Goal: Transaction & Acquisition: Purchase product/service

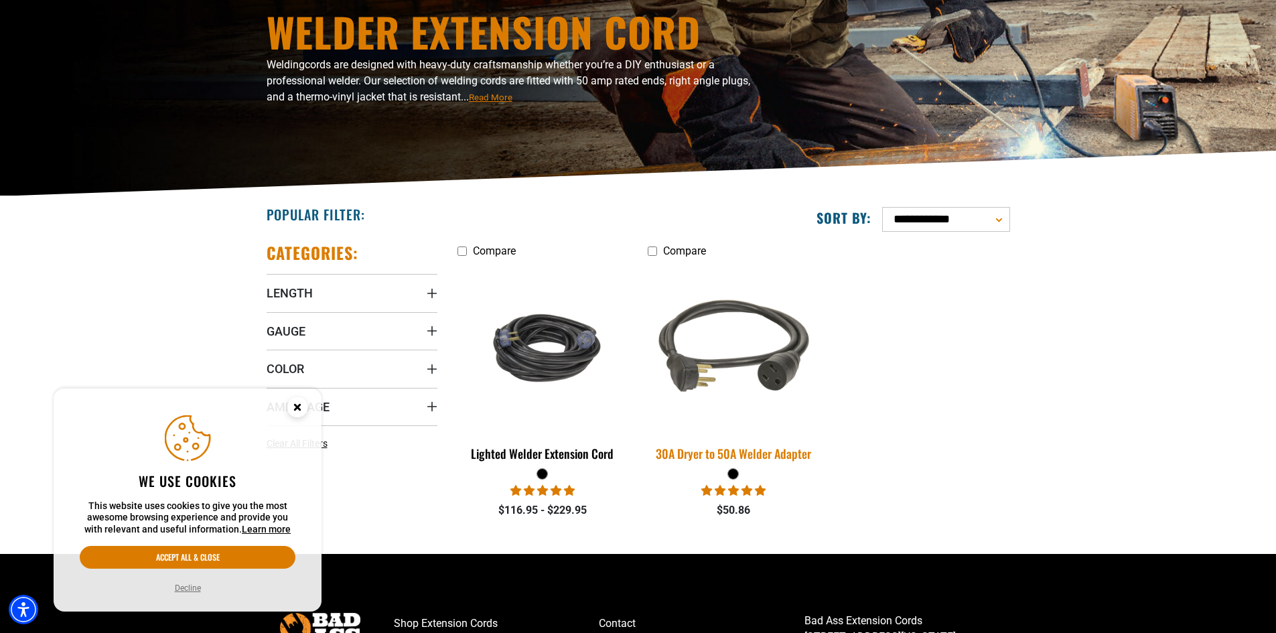
scroll to position [223, 0]
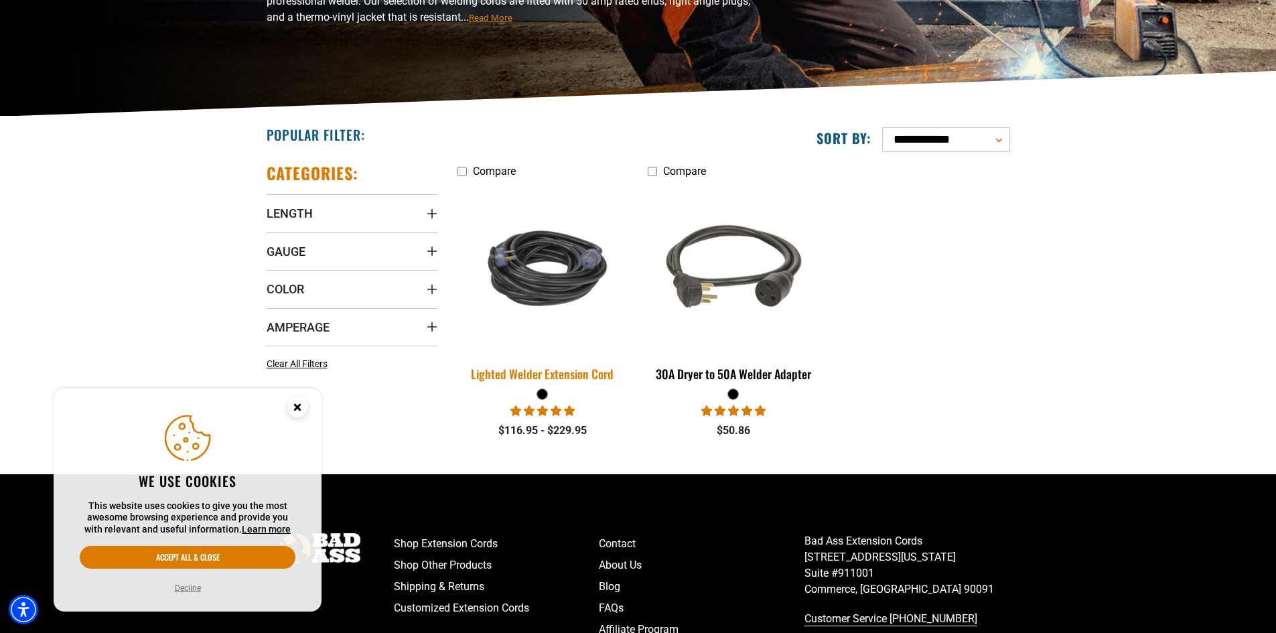
click at [513, 252] on img at bounding box center [542, 268] width 187 height 115
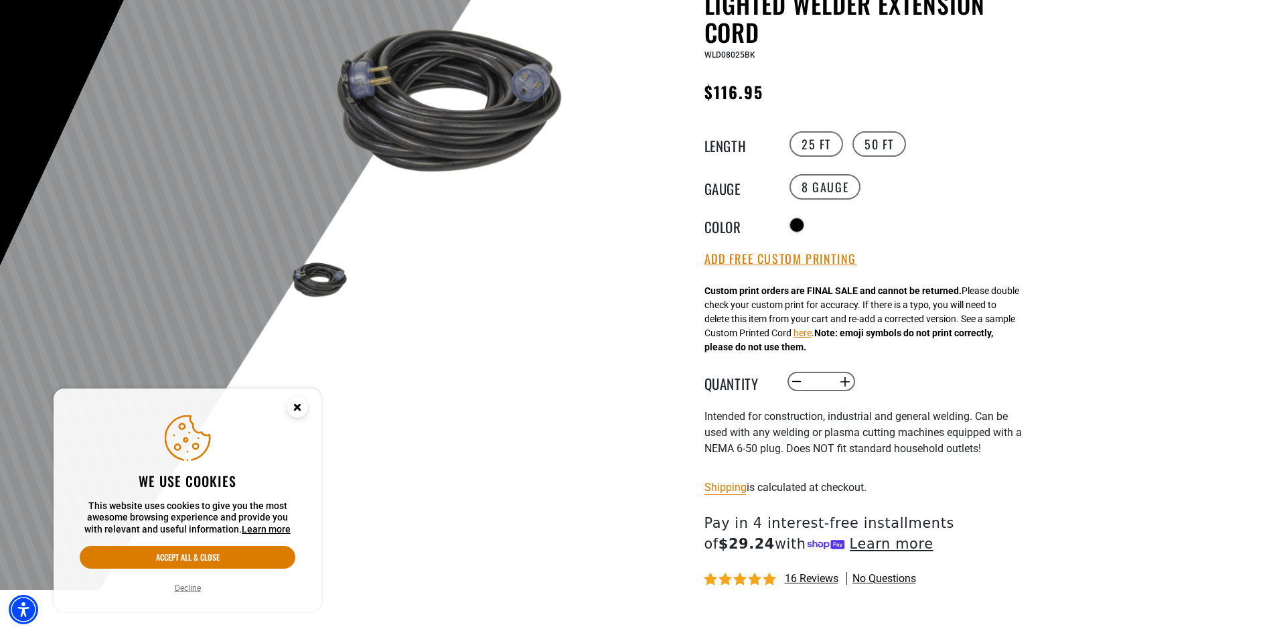
scroll to position [273, 0]
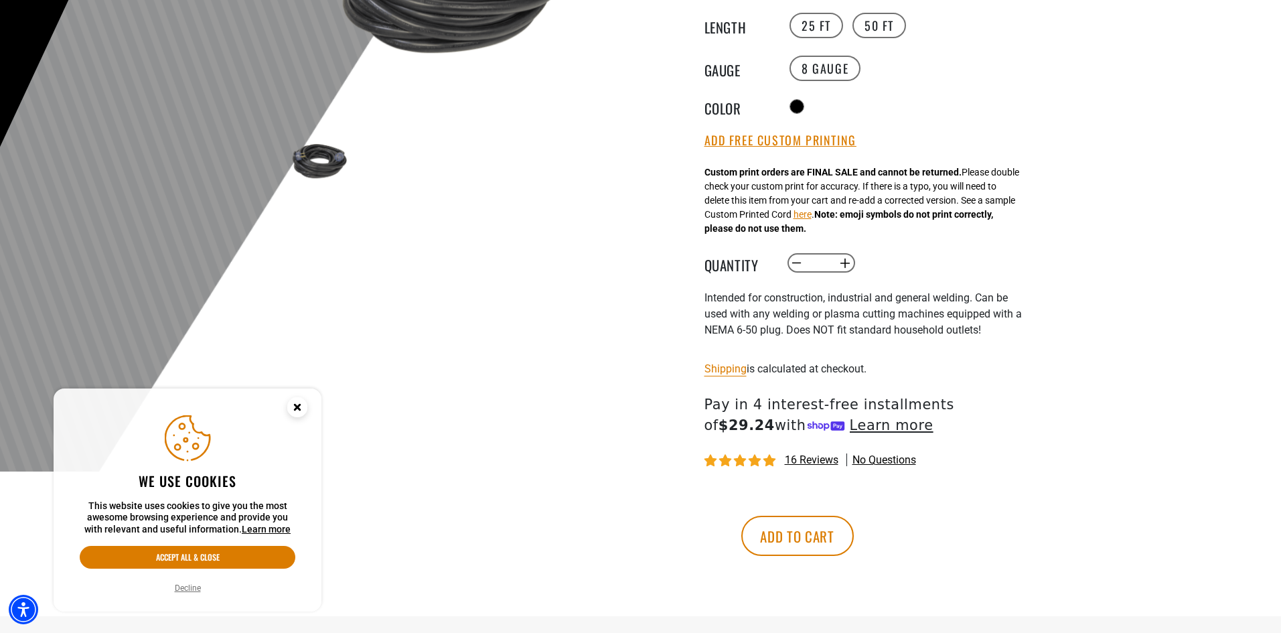
click at [239, 569] on div "We use cookies This website uses cookies to give you the most awesome browsing …" at bounding box center [188, 500] width 236 height 192
click at [239, 566] on button "Accept all & close" at bounding box center [188, 557] width 216 height 23
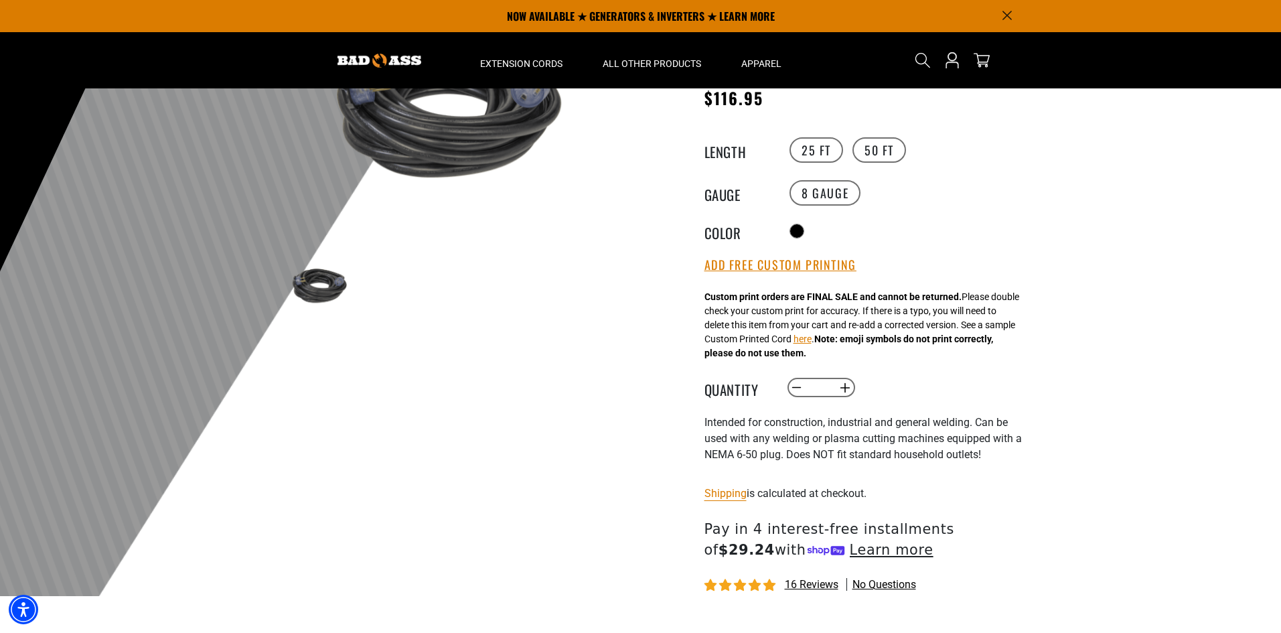
scroll to position [0, 0]
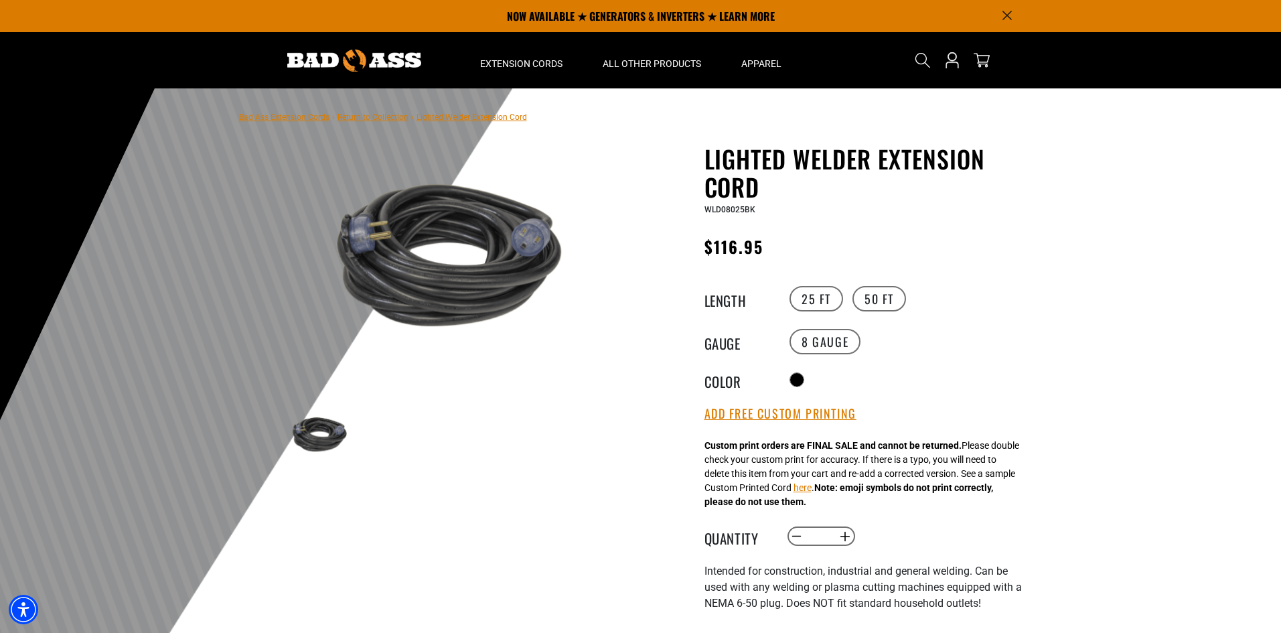
click at [458, 227] on img at bounding box center [440, 254] width 323 height 215
click at [883, 301] on label "50 FT" at bounding box center [879, 298] width 54 height 25
click at [804, 299] on label "25 FT" at bounding box center [816, 298] width 54 height 25
click at [775, 419] on button "Add Free Custom Printing" at bounding box center [780, 413] width 152 height 15
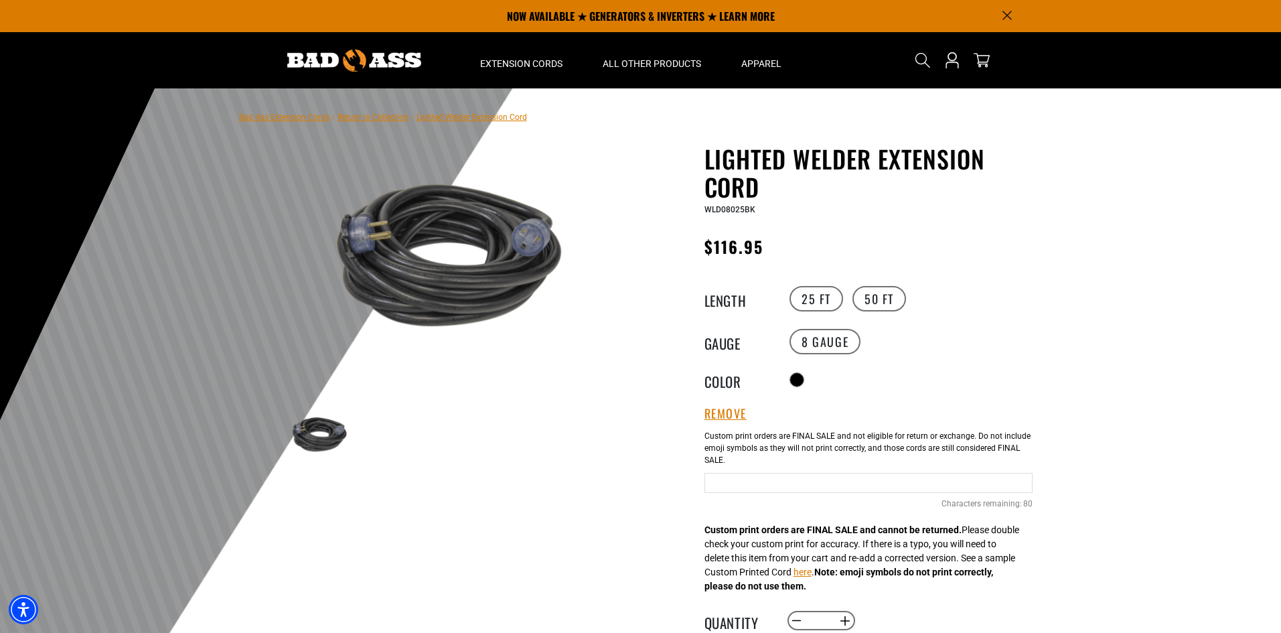
click at [845, 573] on div "Custom print orders are FINAL SALE and cannot be returned. Please double check …" at bounding box center [861, 516] width 315 height 155
click at [812, 569] on button "here" at bounding box center [802, 572] width 18 height 14
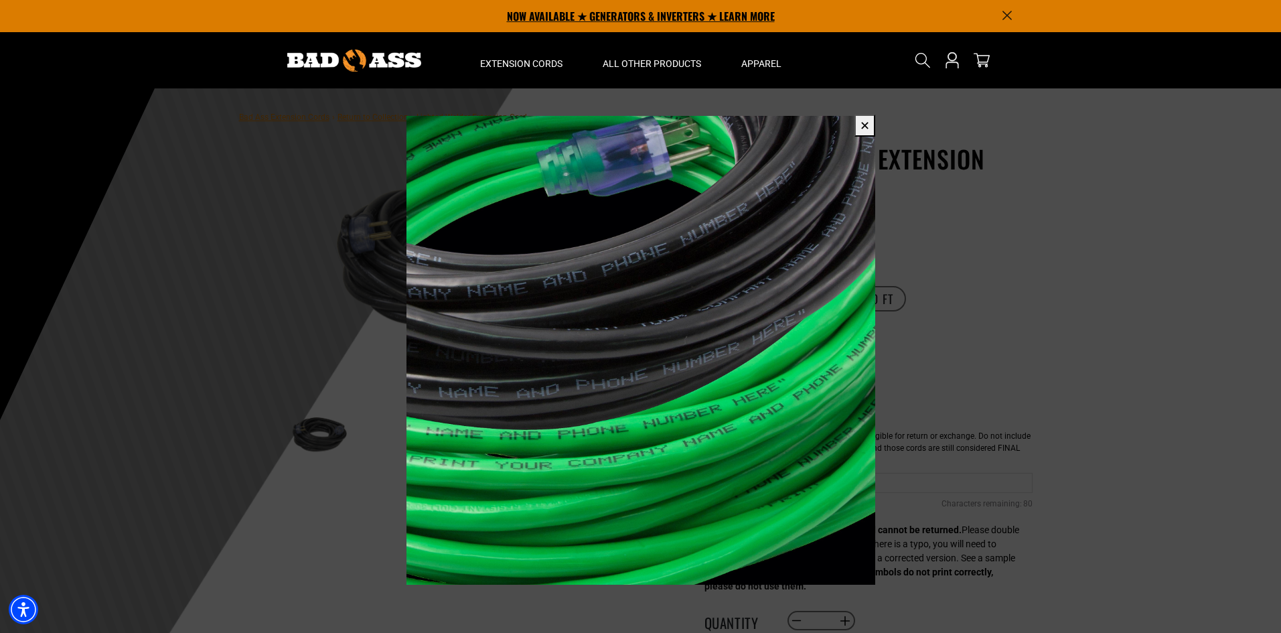
click at [673, 11] on p "NOW AVAILABLE ★ GENERATORS & INVERTERS ★ LEARN MORE" at bounding box center [640, 16] width 743 height 32
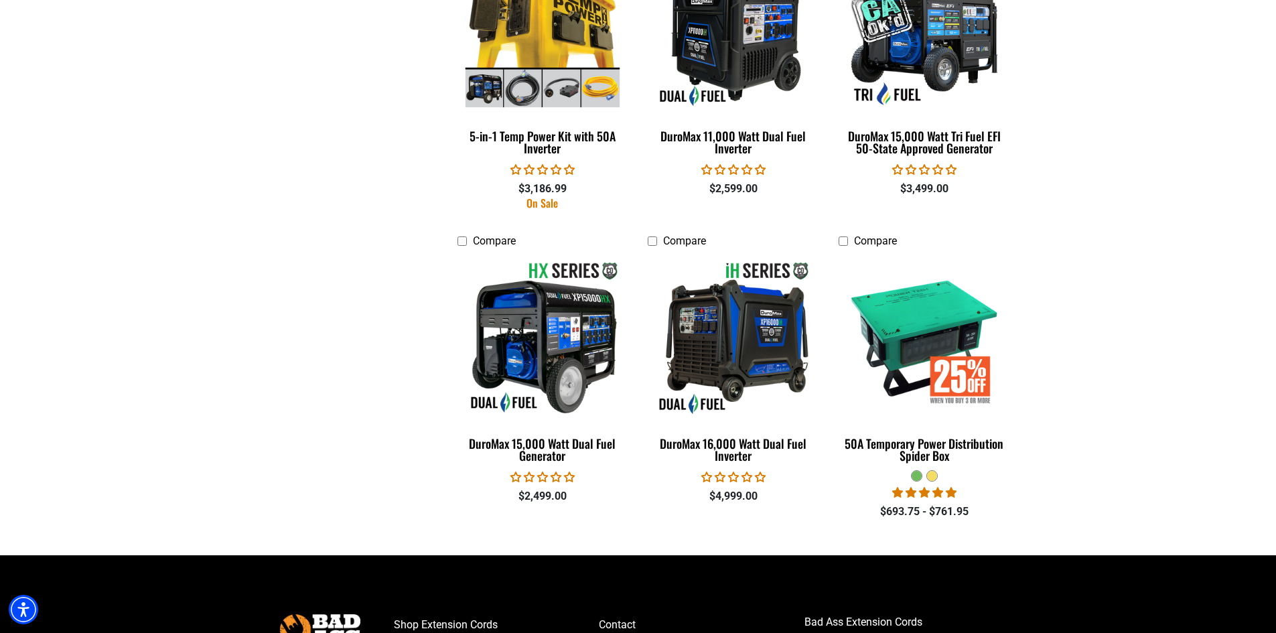
scroll to position [2828, 0]
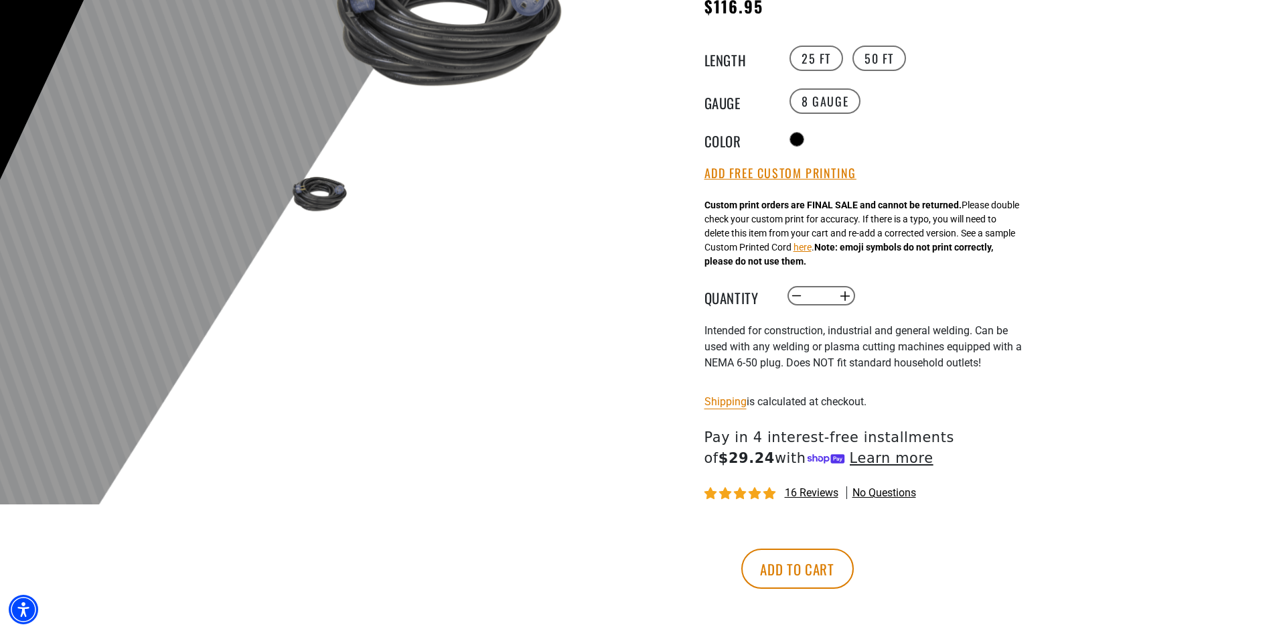
scroll to position [277, 0]
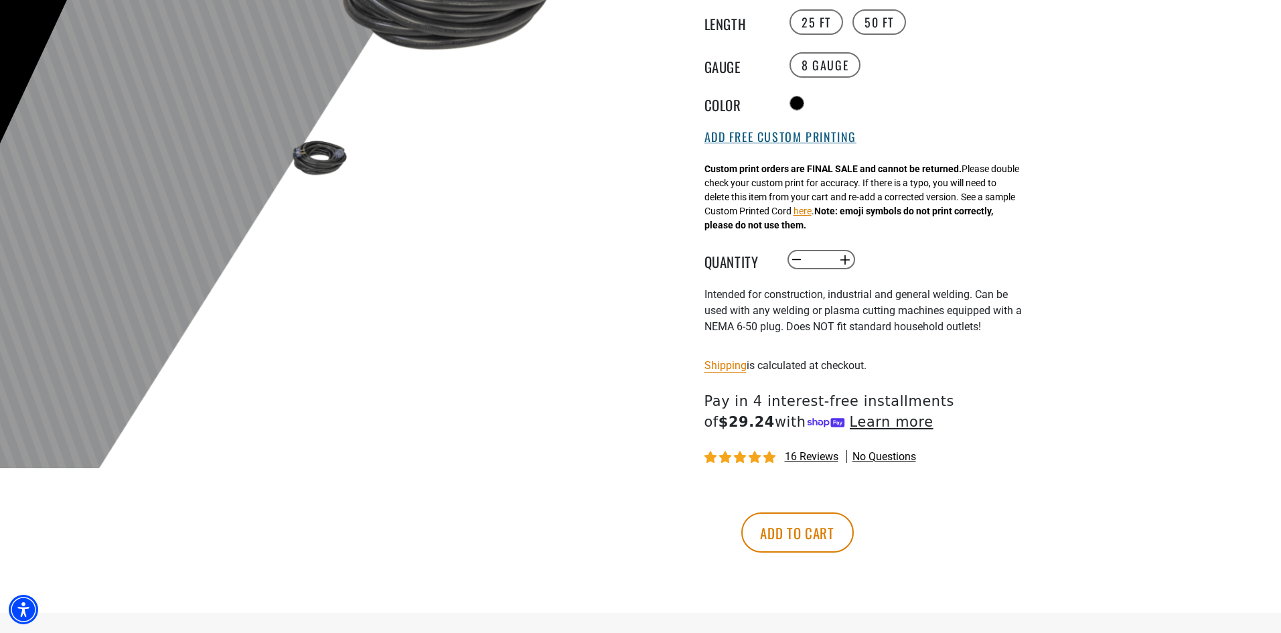
click at [776, 136] on button "Add Free Custom Printing" at bounding box center [780, 137] width 152 height 15
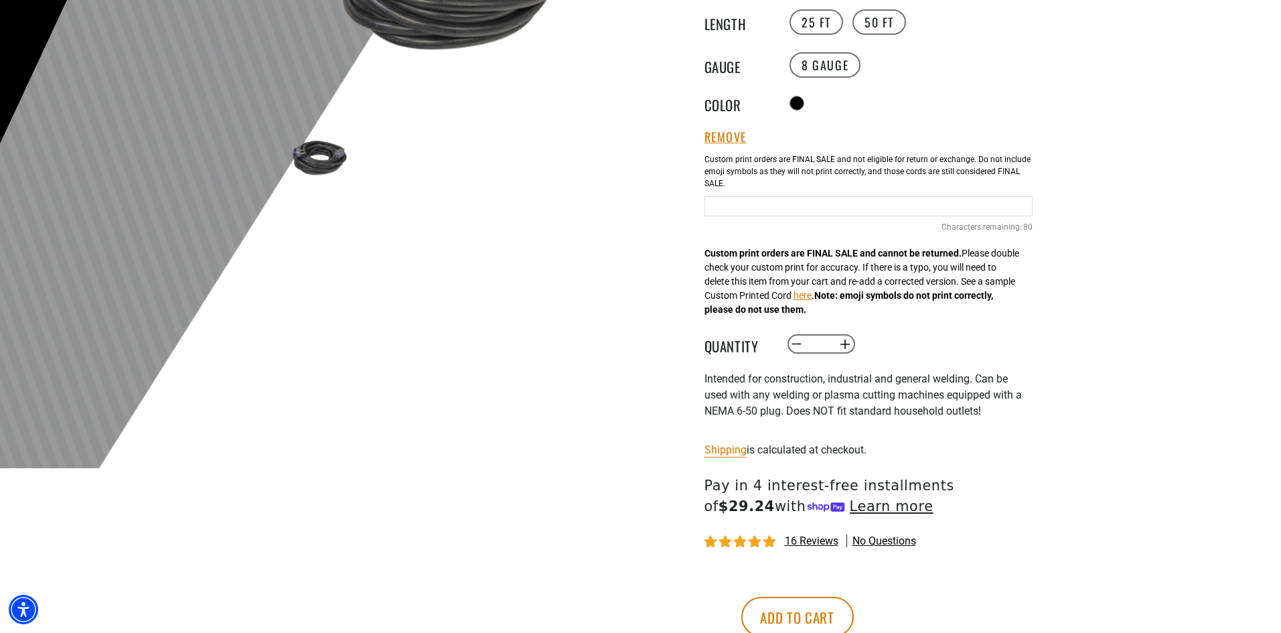
click at [753, 203] on input "Text field" at bounding box center [868, 206] width 328 height 20
type input "*"
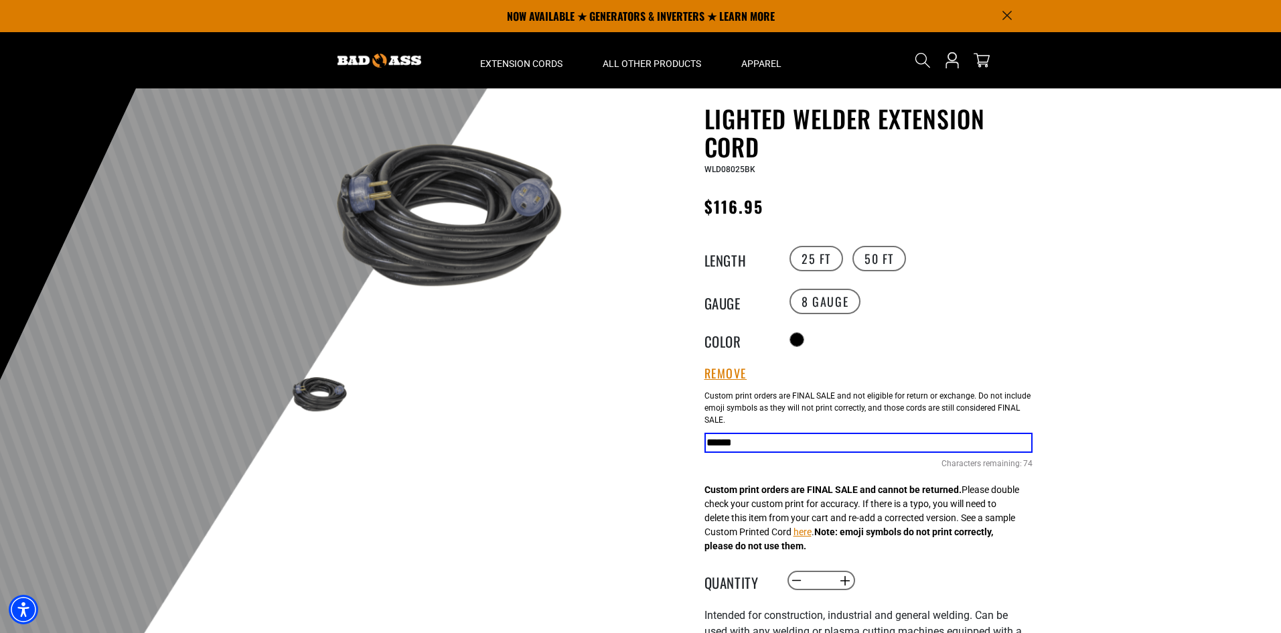
scroll to position [0, 0]
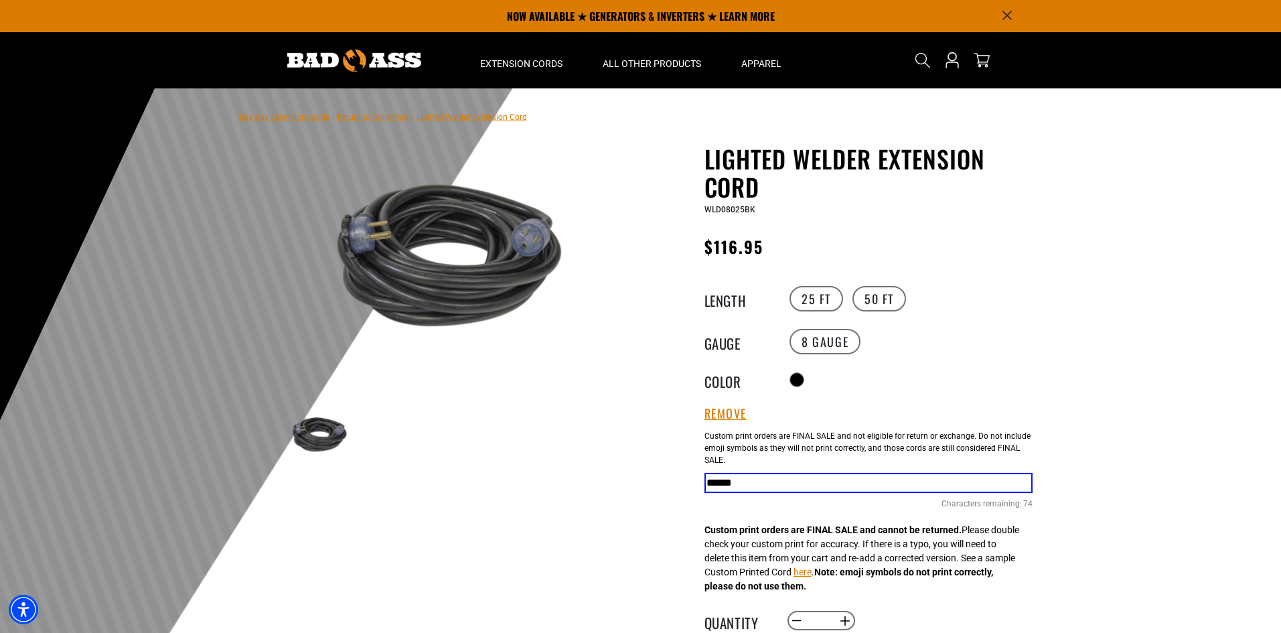
type input "*****"
drag, startPoint x: 1202, startPoint y: 276, endPoint x: 922, endPoint y: 392, distance: 302.9
click at [1202, 276] on div at bounding box center [640, 416] width 1281 height 656
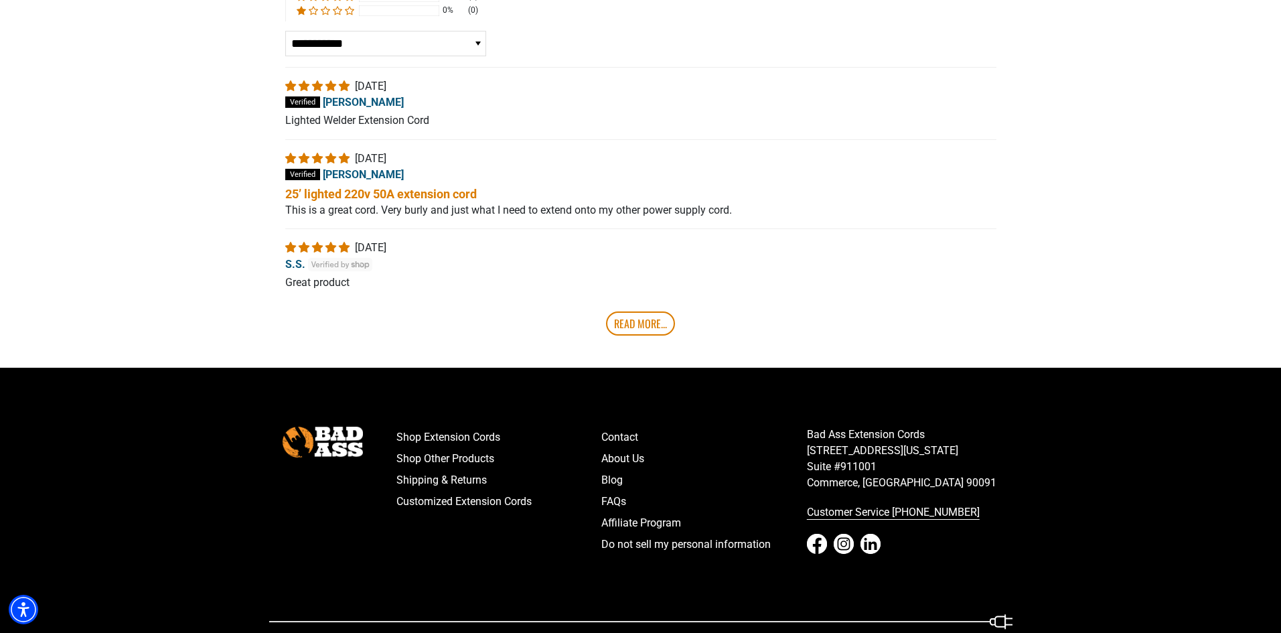
scroll to position [2563, 0]
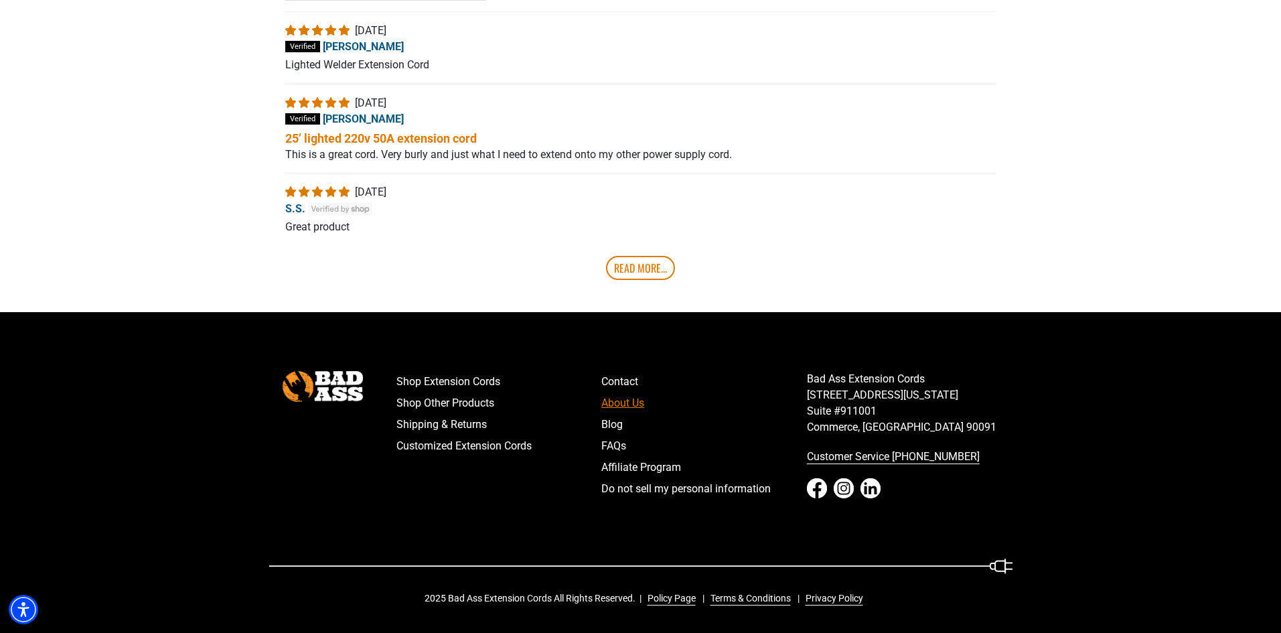
click at [616, 399] on link "About Us" at bounding box center [704, 402] width 206 height 21
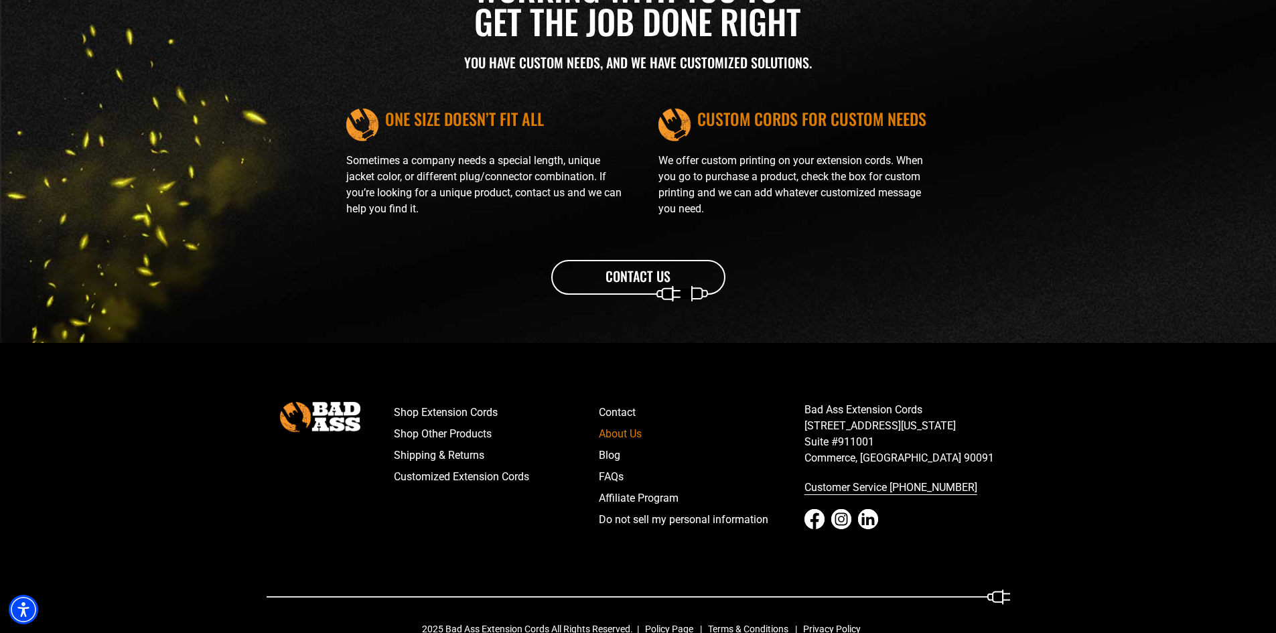
scroll to position [1529, 0]
